Goal: Information Seeking & Learning: Compare options

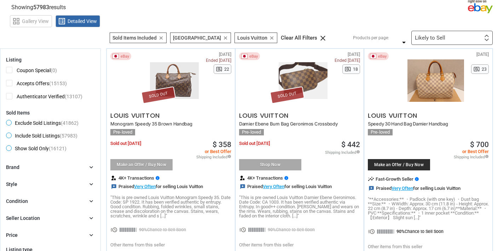
scroll to position [62, 0]
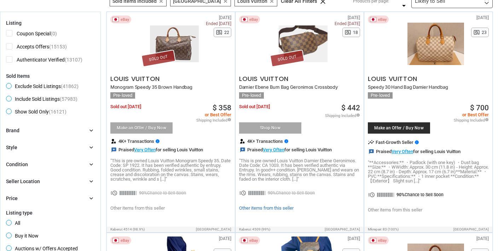
click at [287, 208] on link "Other items from this seller" at bounding box center [266, 208] width 54 height 5
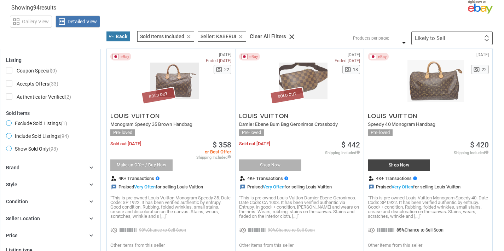
scroll to position [25, 0]
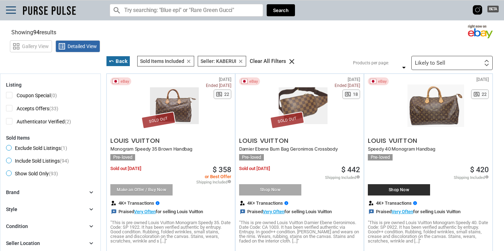
click at [45, 14] on img at bounding box center [49, 10] width 57 height 13
click at [7, 4] on div "BETA search search clear Search" at bounding box center [252, 10] width 504 height 20
click at [9, 8] on link at bounding box center [11, 9] width 10 height 7
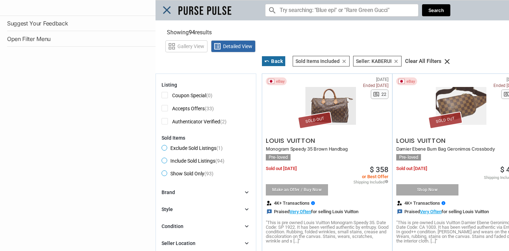
click at [168, 8] on div "Close menu" at bounding box center [409, 125] width 509 height 251
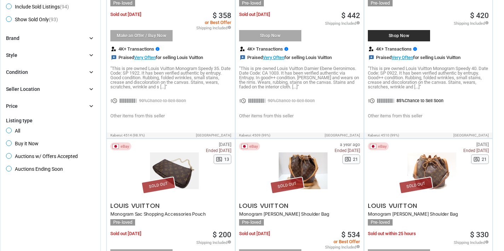
scroll to position [24, 0]
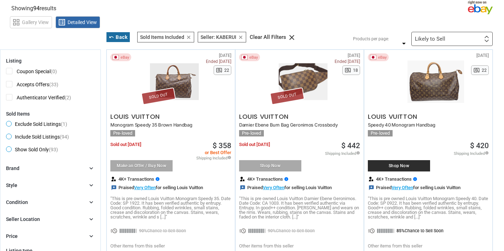
click at [125, 37] on button "undo Back" at bounding box center [118, 37] width 24 height 11
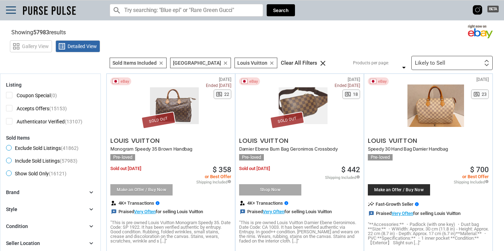
click at [269, 65] on icon "clear" at bounding box center [271, 62] width 5 height 5
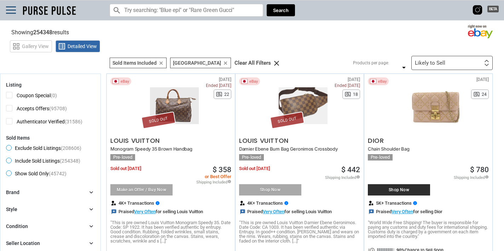
click at [271, 63] on div "clear" at bounding box center [276, 63] width 10 height 6
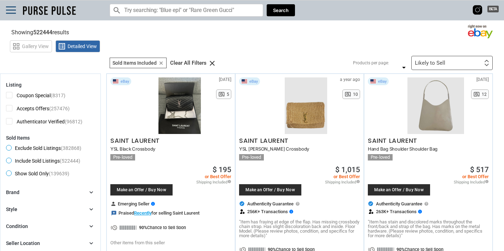
click at [196, 13] on input "Search for models" at bounding box center [186, 10] width 153 height 13
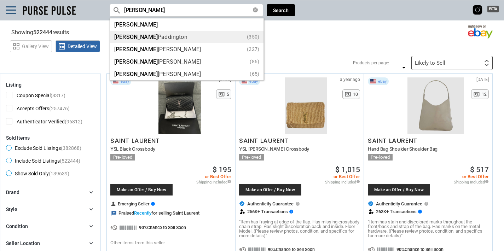
click at [161, 41] on li "[PERSON_NAME] (350)" at bounding box center [186, 37] width 153 height 12
type input "[PERSON_NAME]"
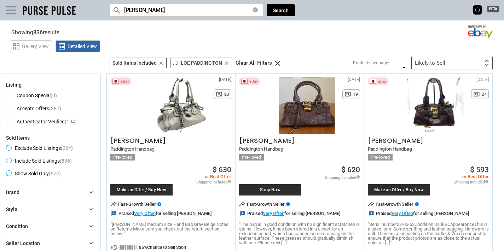
click at [8, 12] on link at bounding box center [11, 9] width 10 height 7
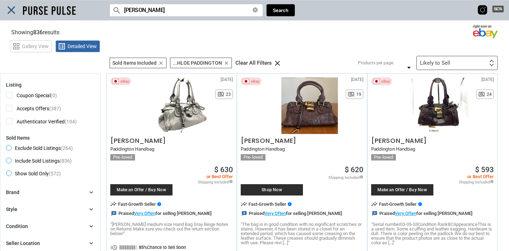
click at [166, 10] on div "Close menu" at bounding box center [254, 125] width 509 height 251
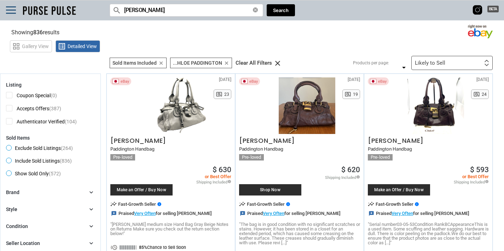
click at [369, 36] on section "Showing 836 results Loading Results ... (68.42%)" at bounding box center [252, 31] width 504 height 14
click at [476, 7] on img at bounding box center [477, 10] width 11 height 11
click at [489, 9] on span "BETA" at bounding box center [492, 9] width 11 height 7
click at [224, 62] on icon "clear" at bounding box center [226, 62] width 5 height 5
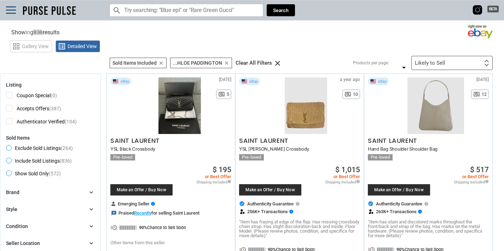
click at [194, 19] on div "search clear Search" at bounding box center [202, 10] width 185 height 20
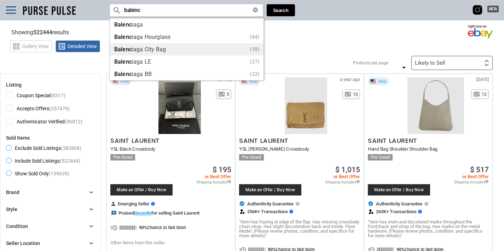
click at [173, 49] on div "Balenc iaga City Bag (38)" at bounding box center [186, 49] width 145 height 5
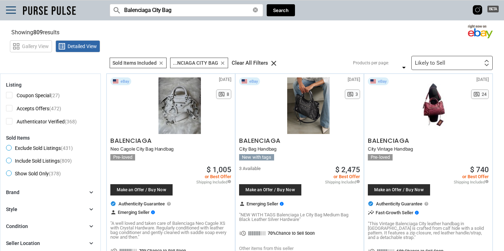
click at [214, 13] on input "Balenciaga City Bag" at bounding box center [186, 10] width 153 height 13
click at [213, 13] on input "Balenciaga City Bag" at bounding box center [186, 10] width 153 height 13
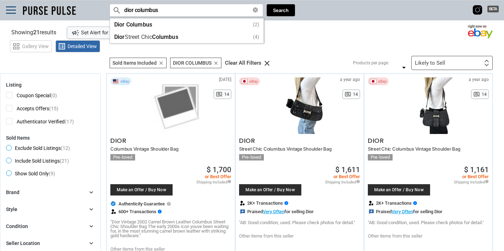
click at [189, 6] on input "dior columbus" at bounding box center [186, 10] width 153 height 13
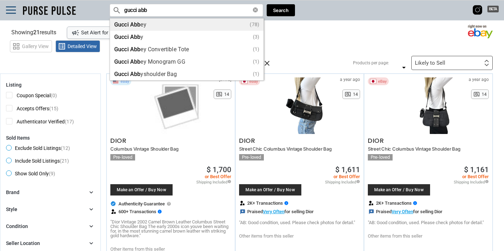
click at [174, 20] on li "Gucci Abb ey (78)" at bounding box center [186, 24] width 153 height 12
type input "Gucci Abbey"
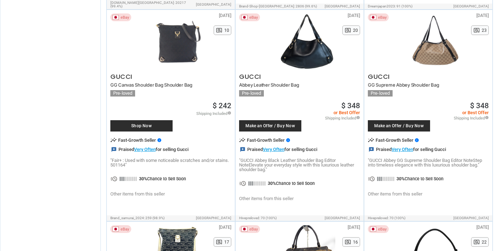
scroll to position [1393, 0]
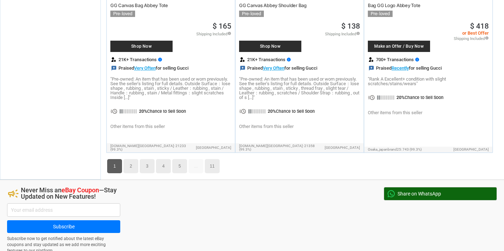
scroll to position [3513, 0]
